Goal: Information Seeking & Learning: Check status

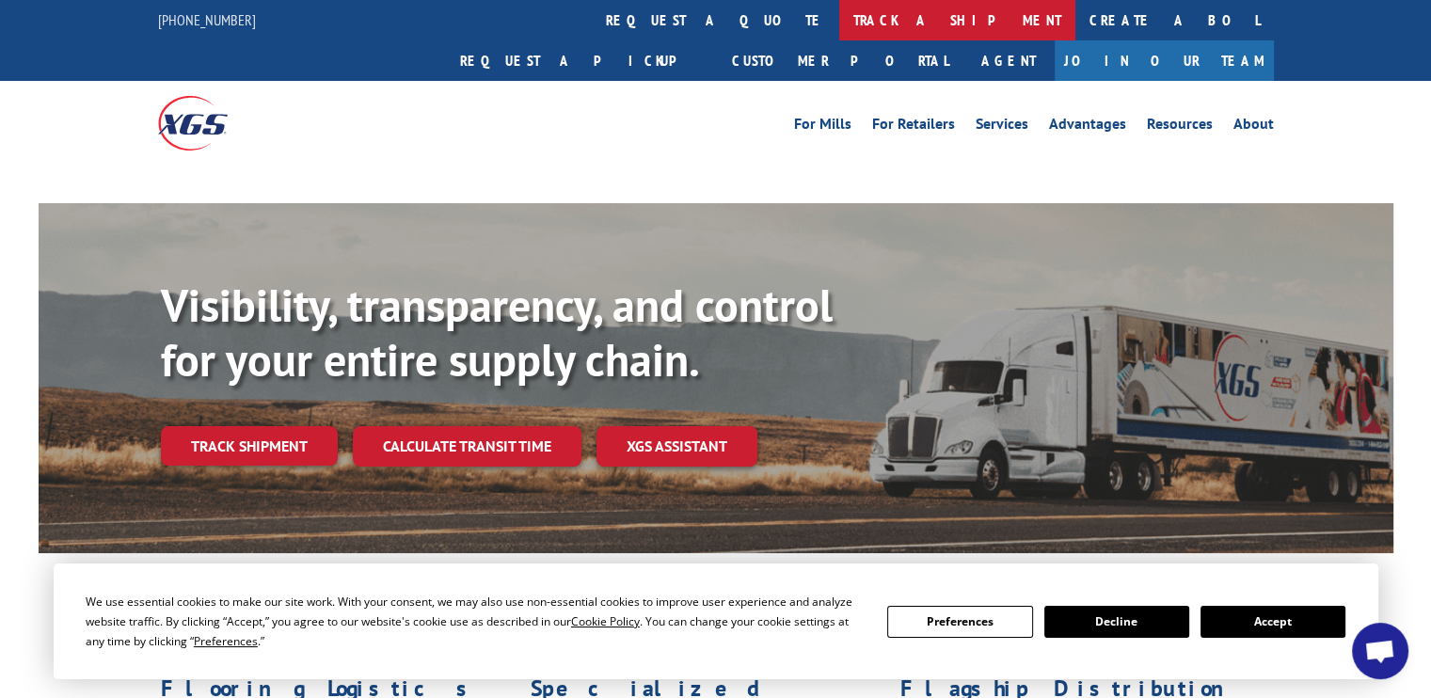
click at [839, 13] on link "track a shipment" at bounding box center [957, 20] width 236 height 40
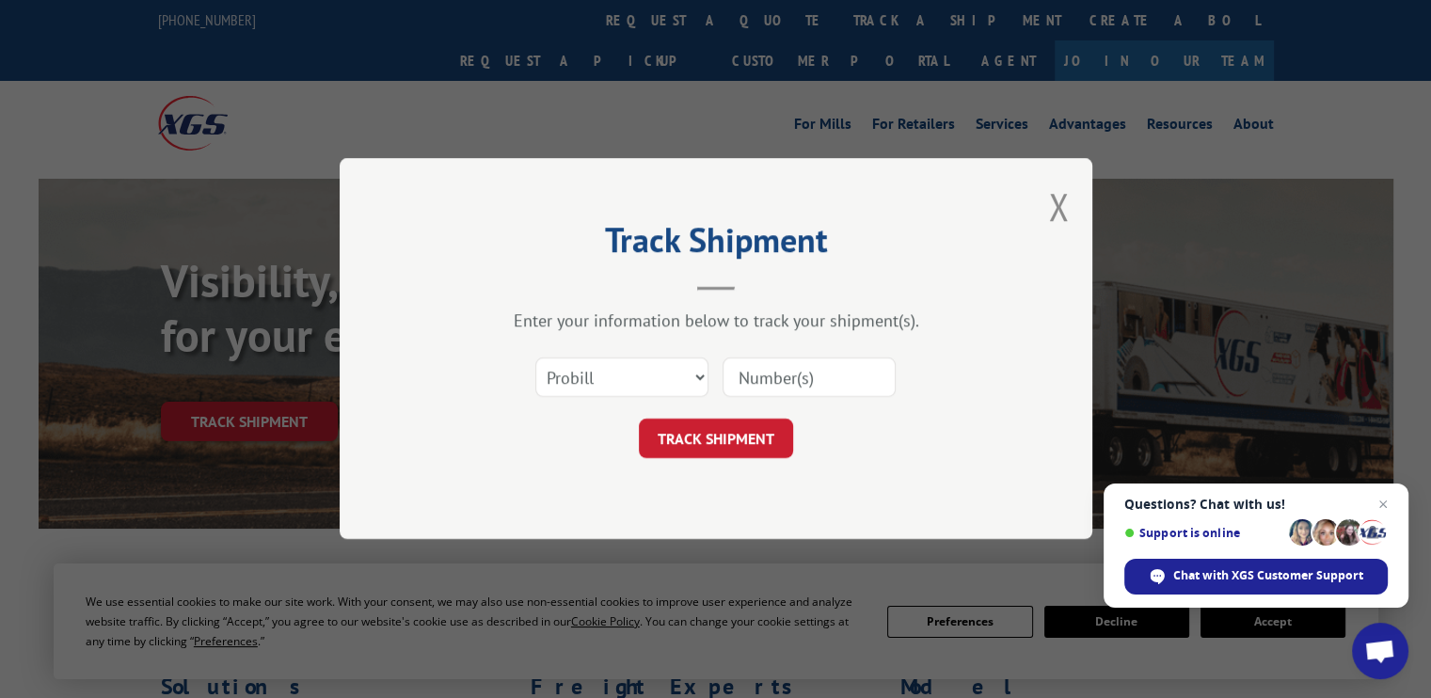
click at [648, 373] on select "Select category... Probill BOL PO" at bounding box center [621, 378] width 173 height 40
click at [782, 370] on input at bounding box center [808, 378] width 173 height 40
type input "5544909"
click at [741, 436] on button "TRACK SHIPMENT" at bounding box center [716, 440] width 154 height 40
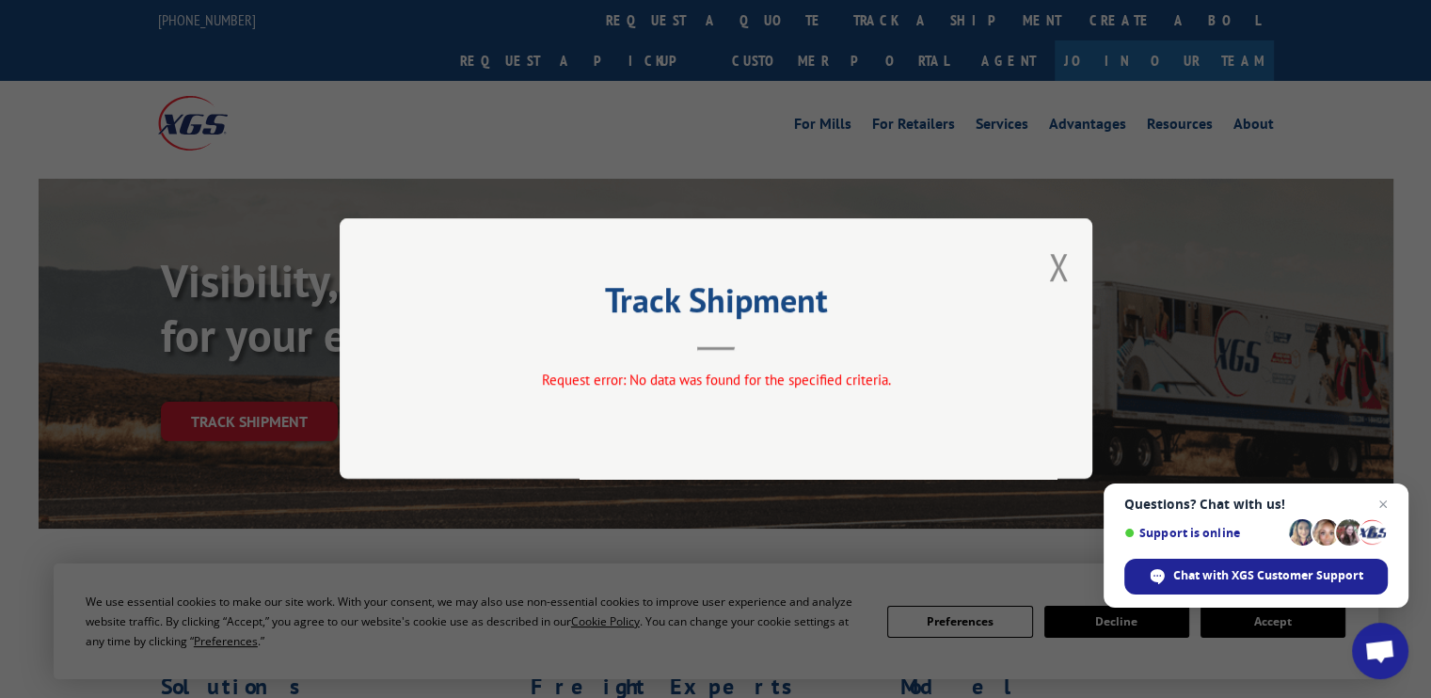
click at [1070, 277] on div "Track Shipment Request error: No data was found for the specified criteria." at bounding box center [716, 348] width 752 height 261
click at [1055, 270] on button "Close modal" at bounding box center [1058, 267] width 21 height 50
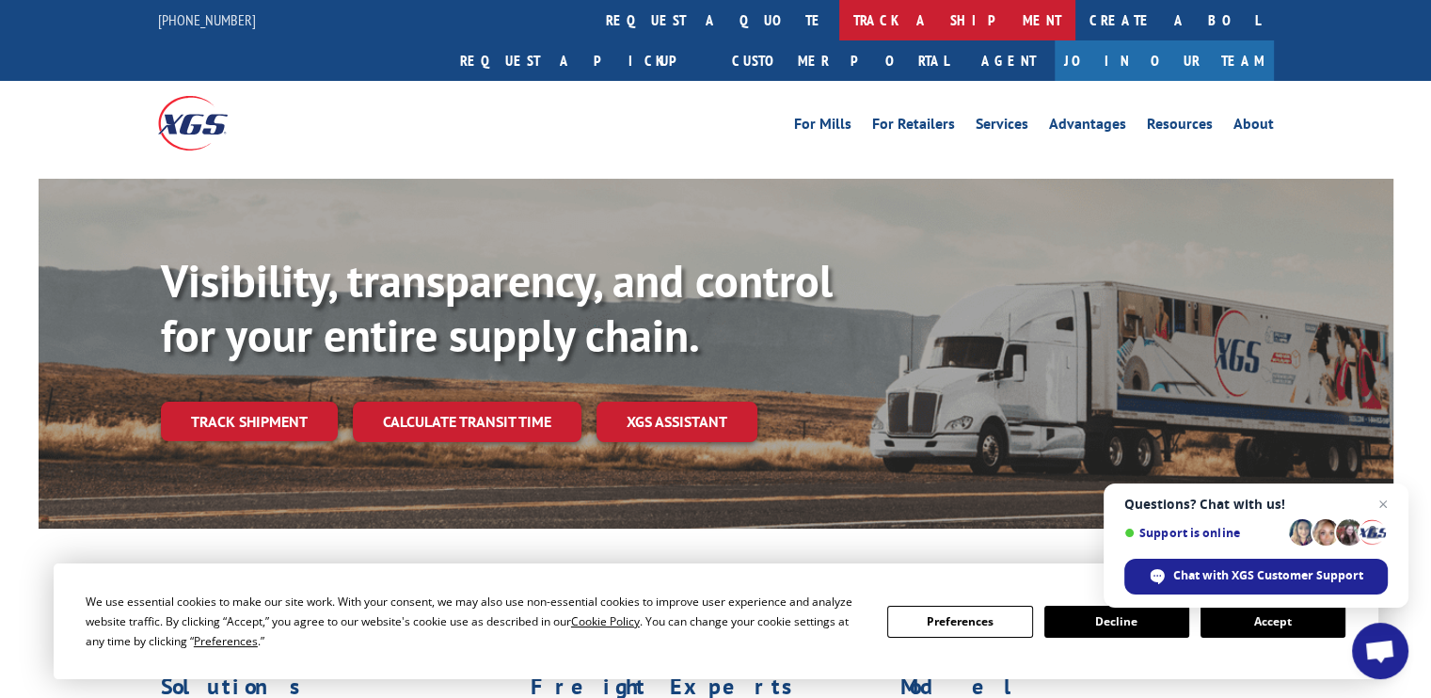
click at [839, 23] on link "track a shipment" at bounding box center [957, 20] width 236 height 40
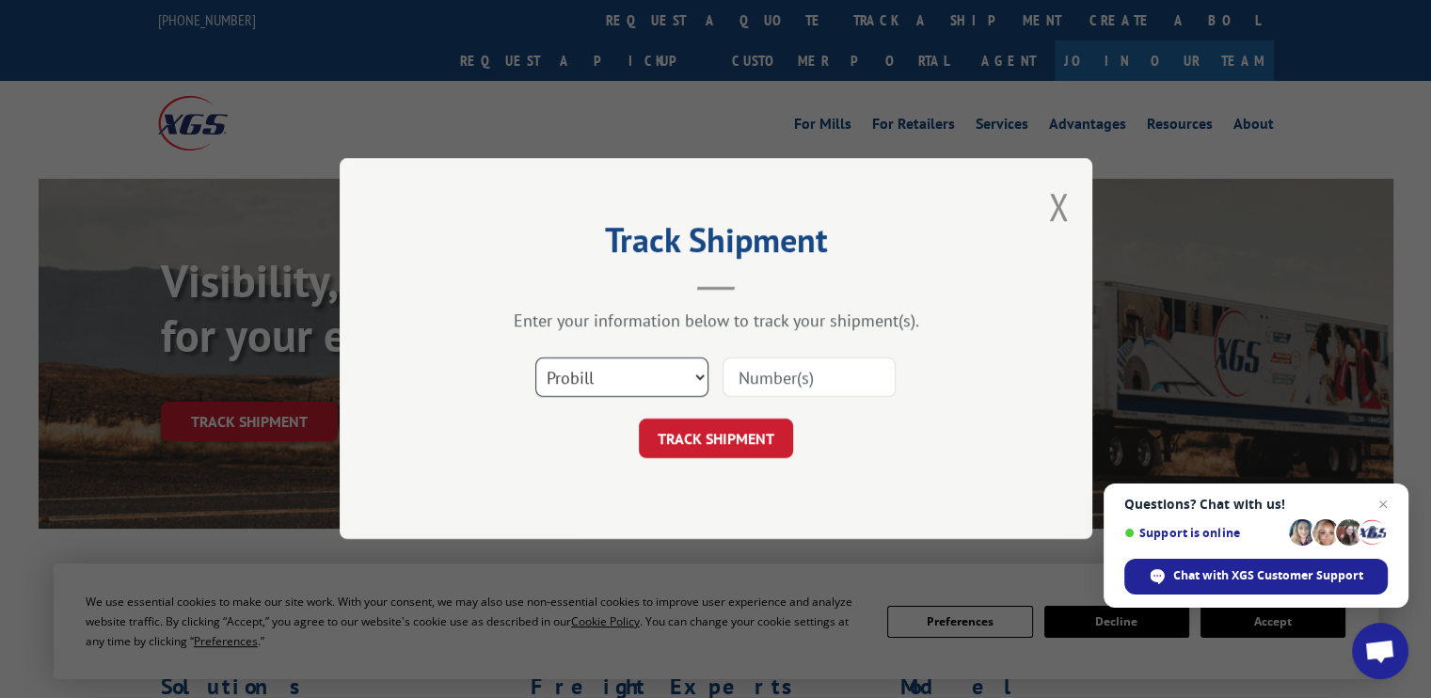
click at [688, 376] on select "Select category... Probill BOL PO" at bounding box center [621, 378] width 173 height 40
select select "bol"
click at [535, 358] on select "Select category... Probill BOL PO" at bounding box center [621, 378] width 173 height 40
click at [743, 379] on input at bounding box center [808, 378] width 173 height 40
type input "5544909"
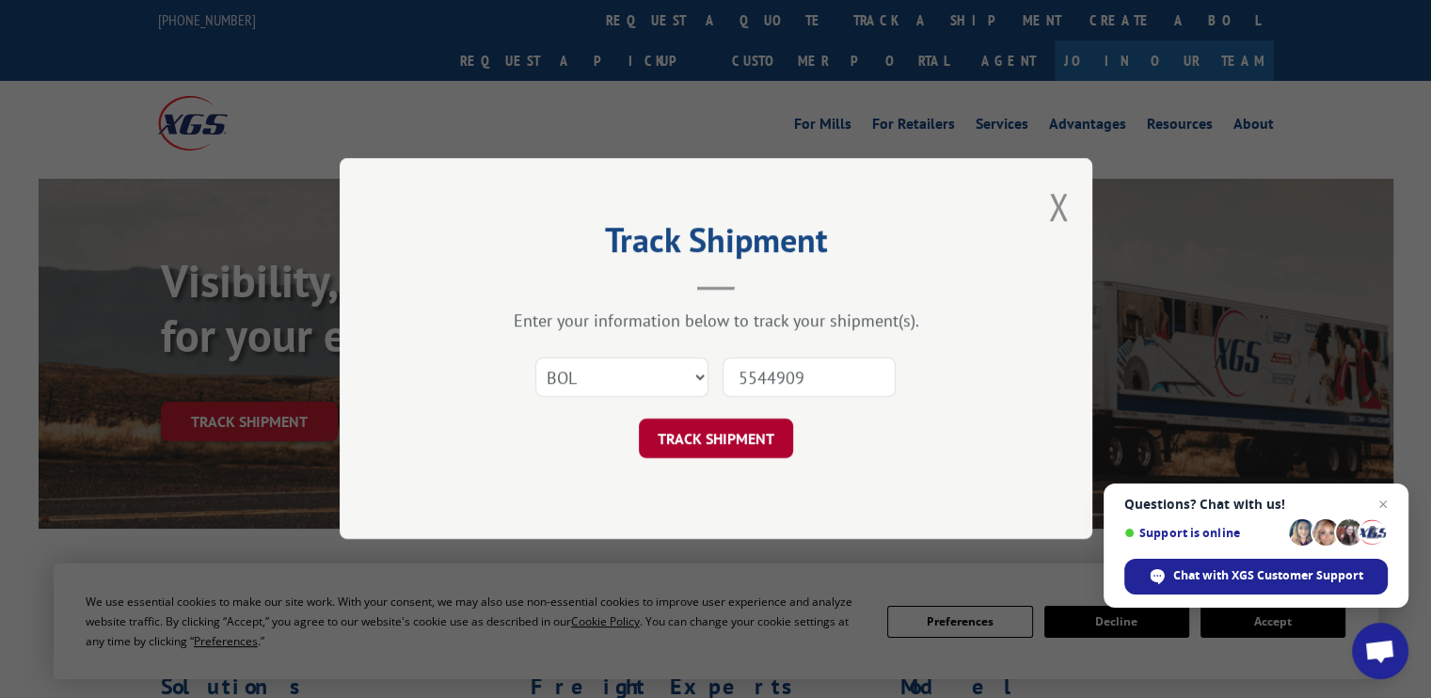
click at [696, 435] on button "TRACK SHIPMENT" at bounding box center [716, 440] width 154 height 40
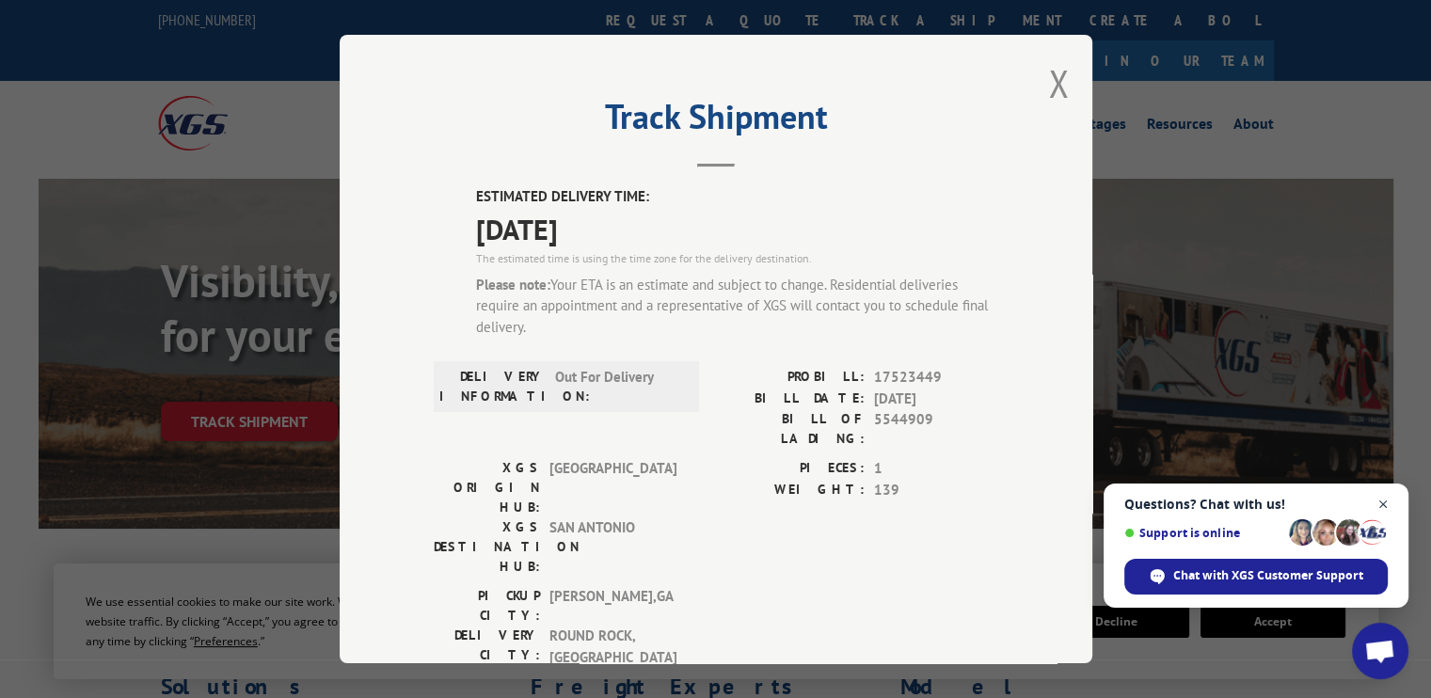
click at [1381, 504] on span "Close chat" at bounding box center [1383, 505] width 24 height 24
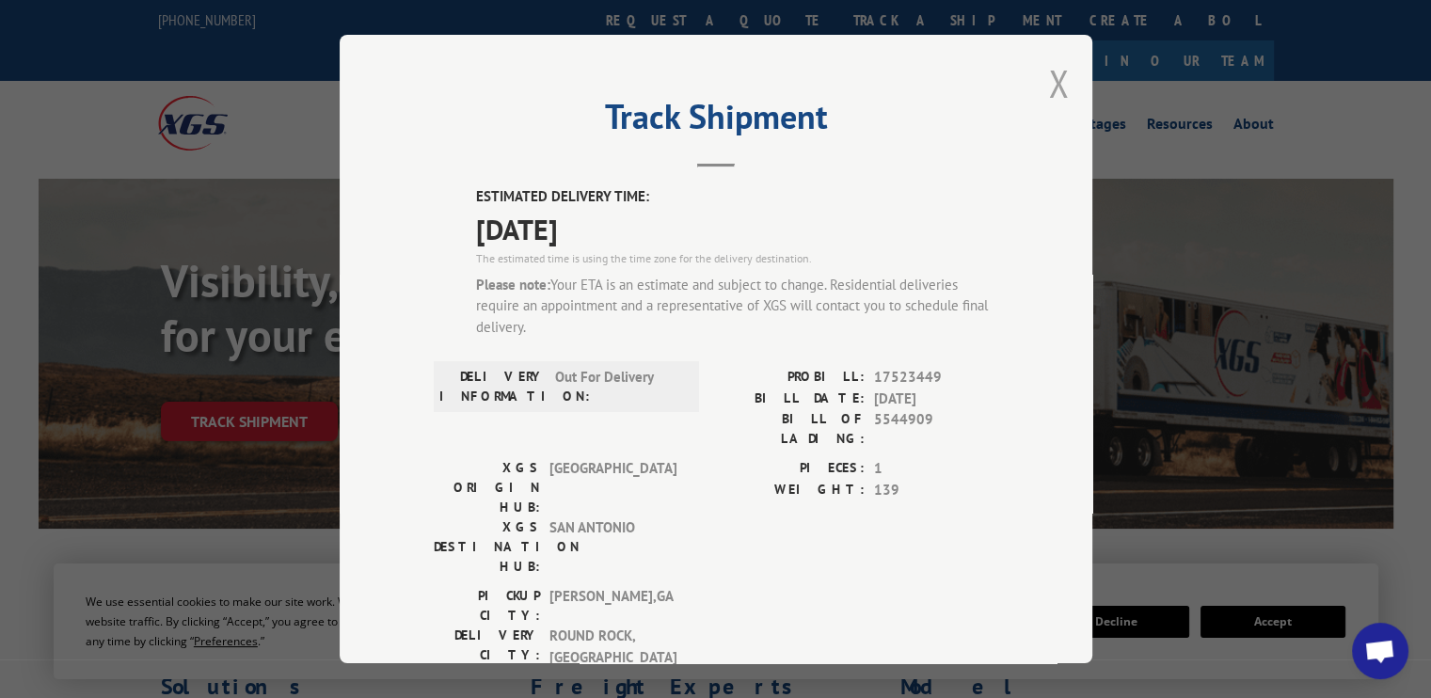
click at [1048, 84] on button "Close modal" at bounding box center [1058, 83] width 21 height 50
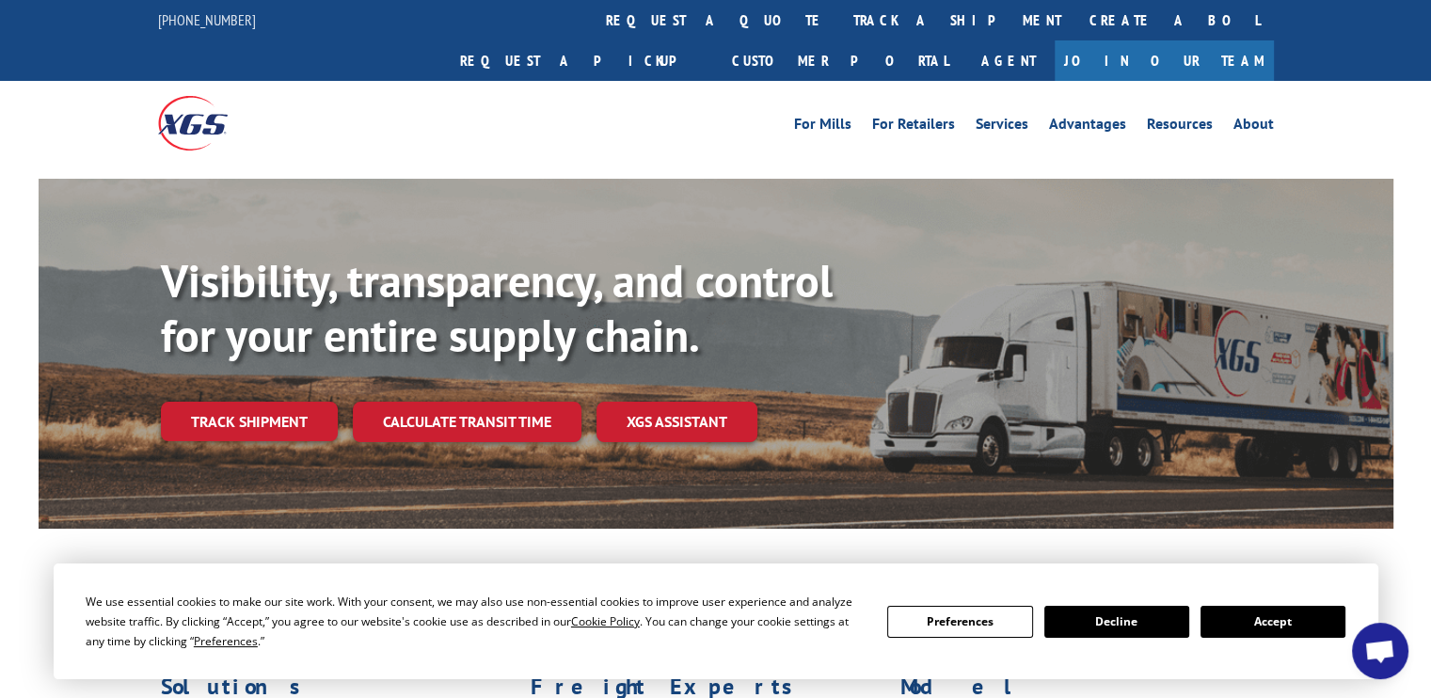
scroll to position [135, 0]
